Goal: Navigation & Orientation: Find specific page/section

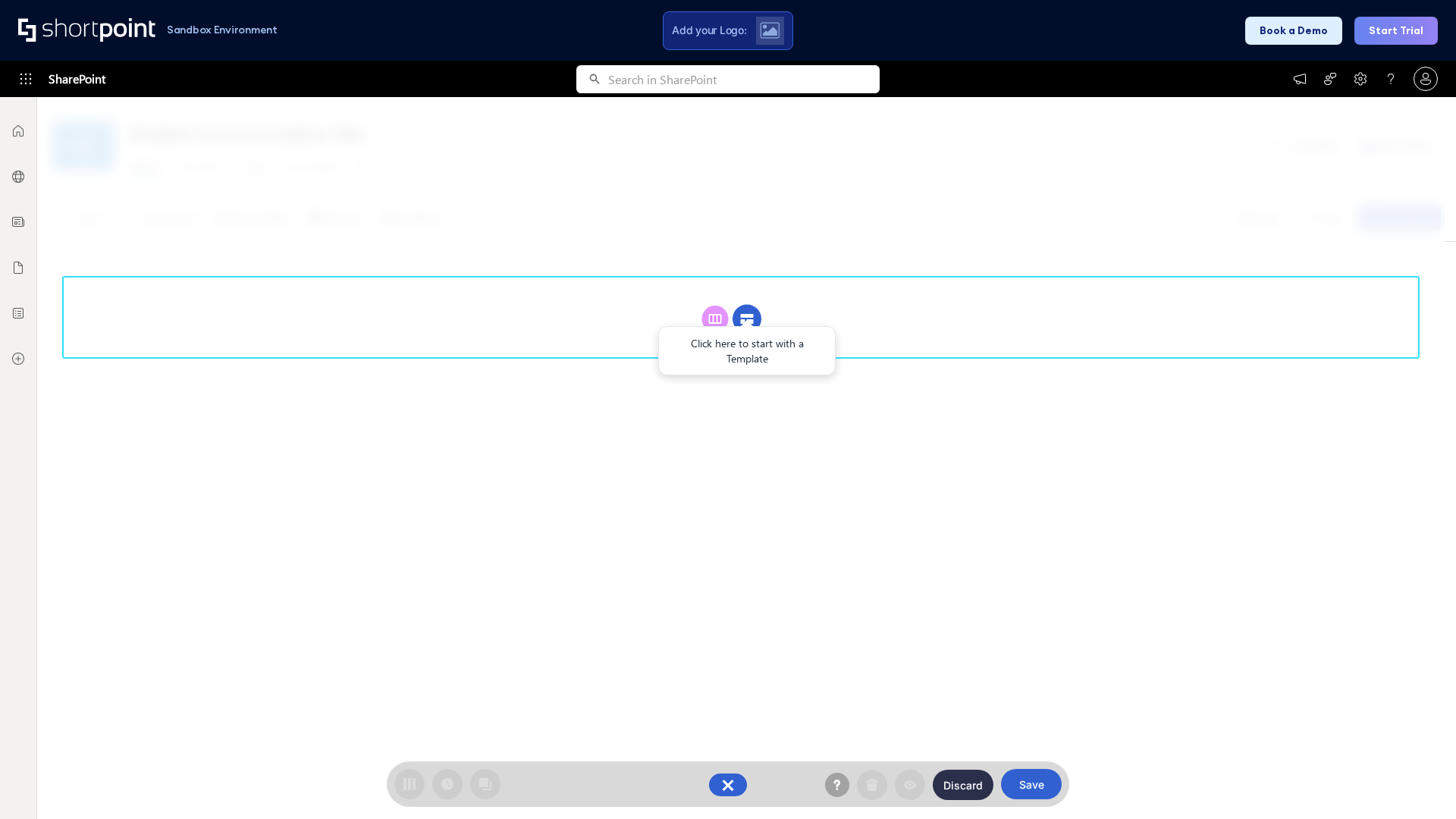
click at [747, 318] on circle at bounding box center [747, 319] width 29 height 29
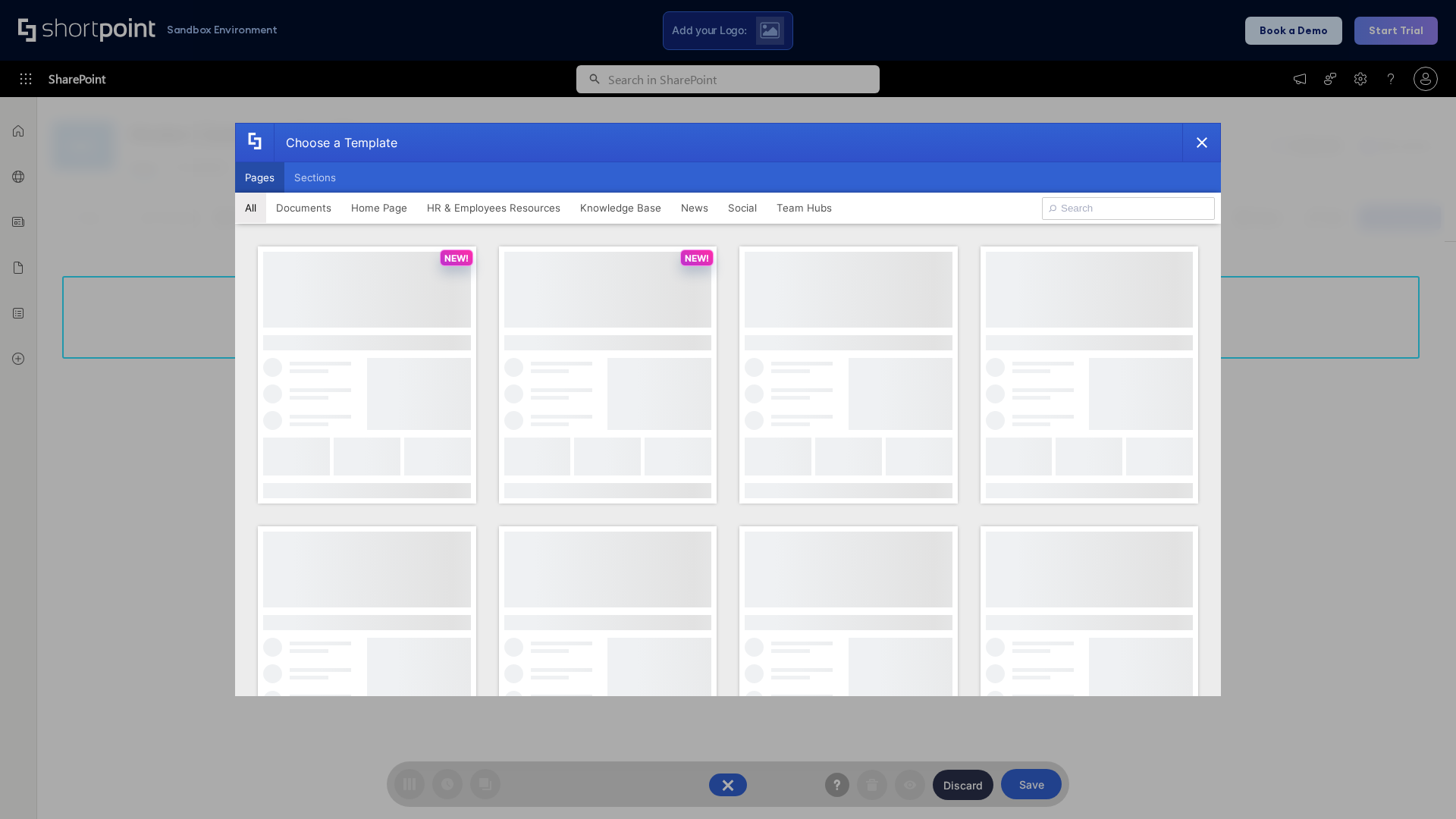
click at [259, 178] on button "Pages" at bounding box center [259, 177] width 50 height 30
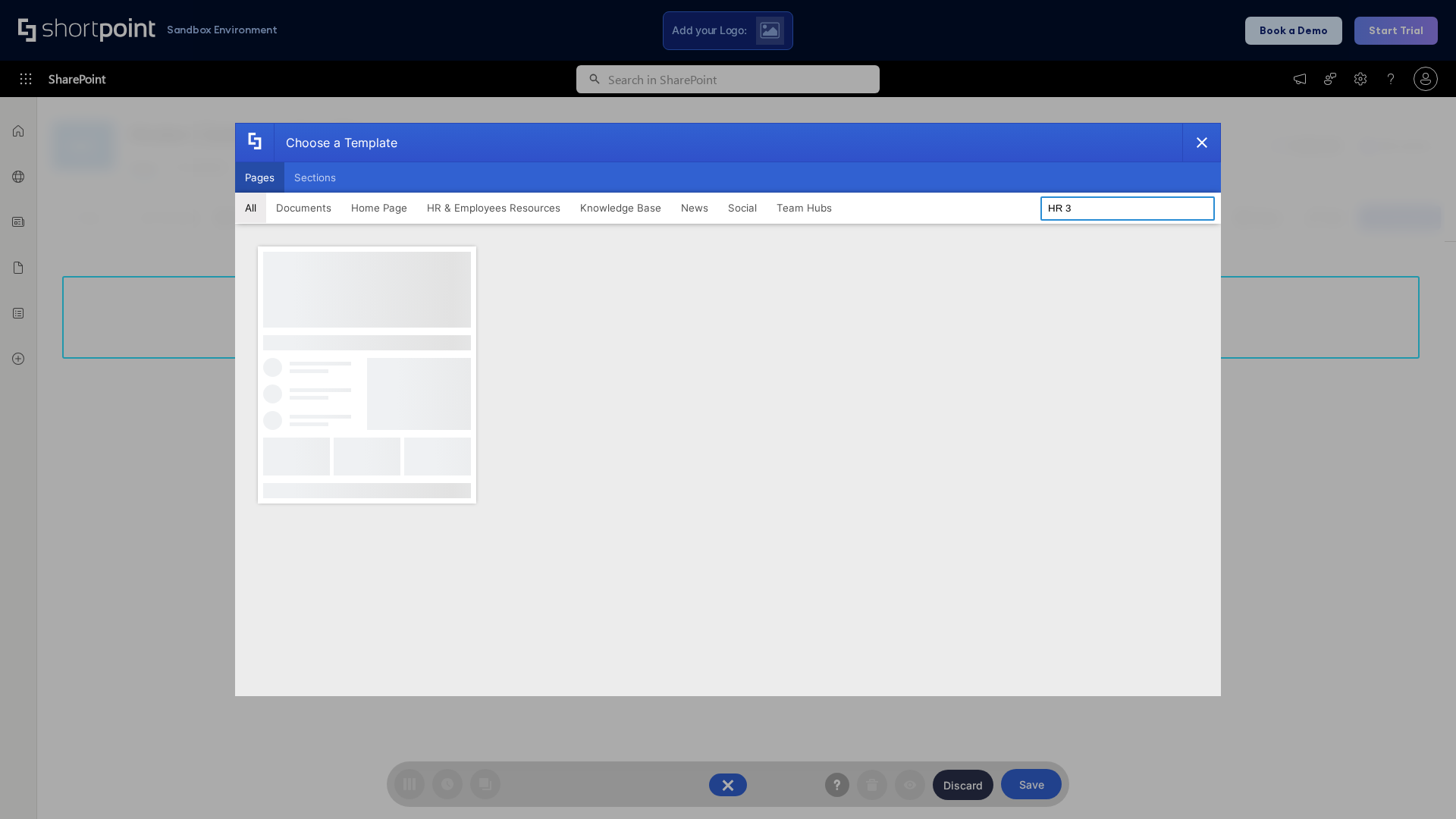
type input "HR 3"
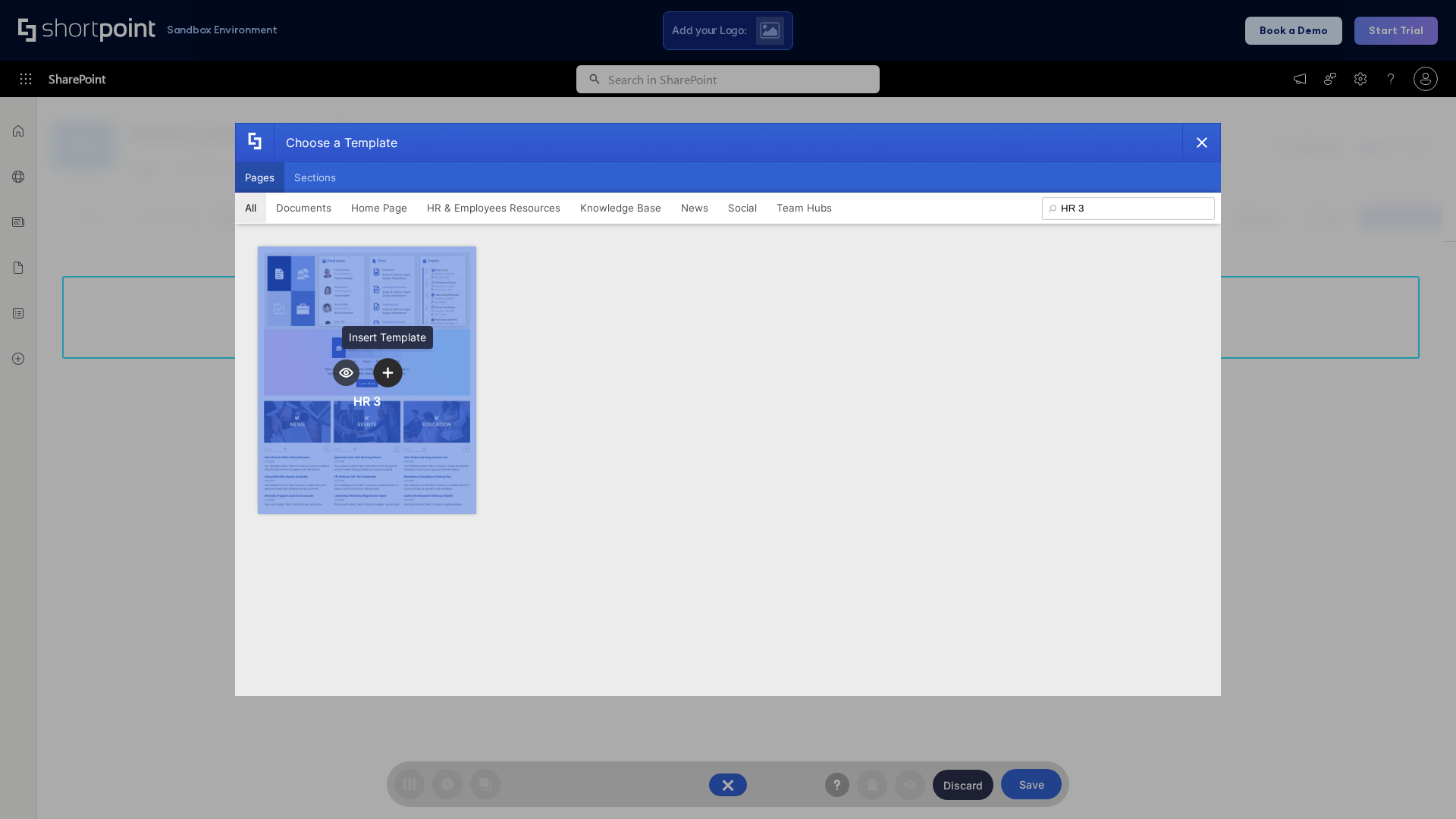
click at [387, 373] on icon "template selector" at bounding box center [387, 372] width 11 height 11
